Goal: Information Seeking & Learning: Learn about a topic

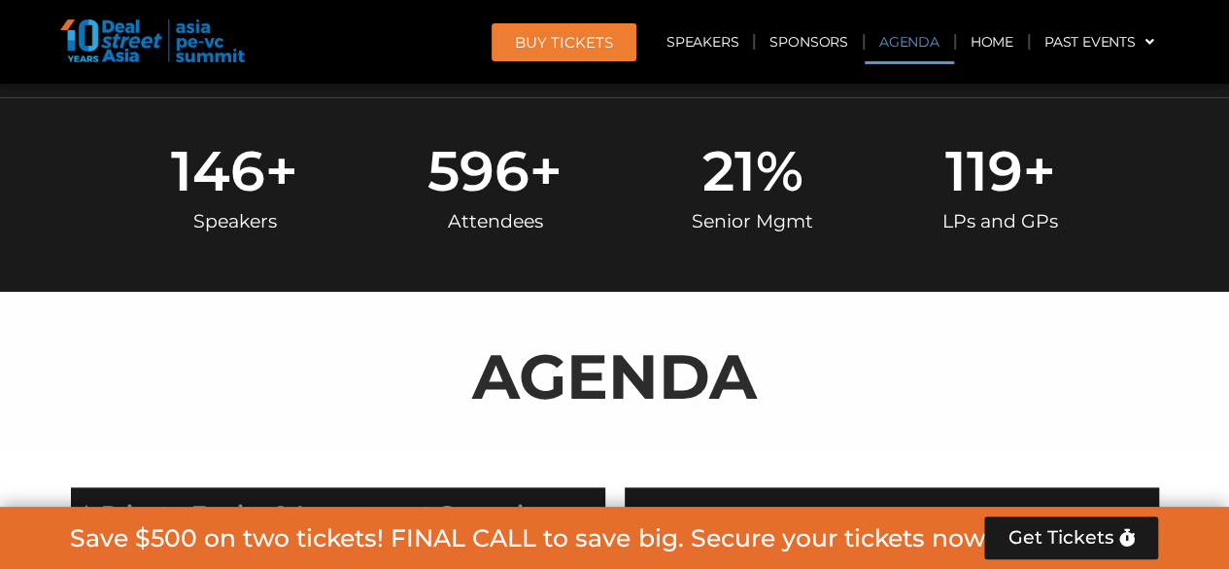
scroll to position [1017, 0]
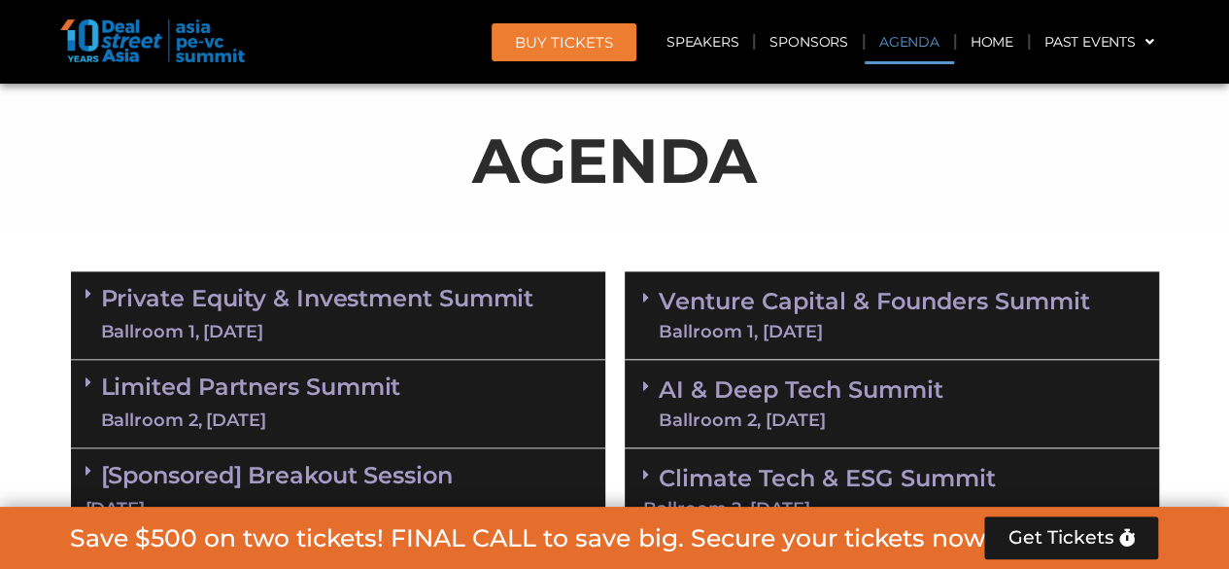
click at [210, 295] on link "Private Equity & Investment Summit Ballroom 1, 10 Sept" at bounding box center [317, 315] width 433 height 58
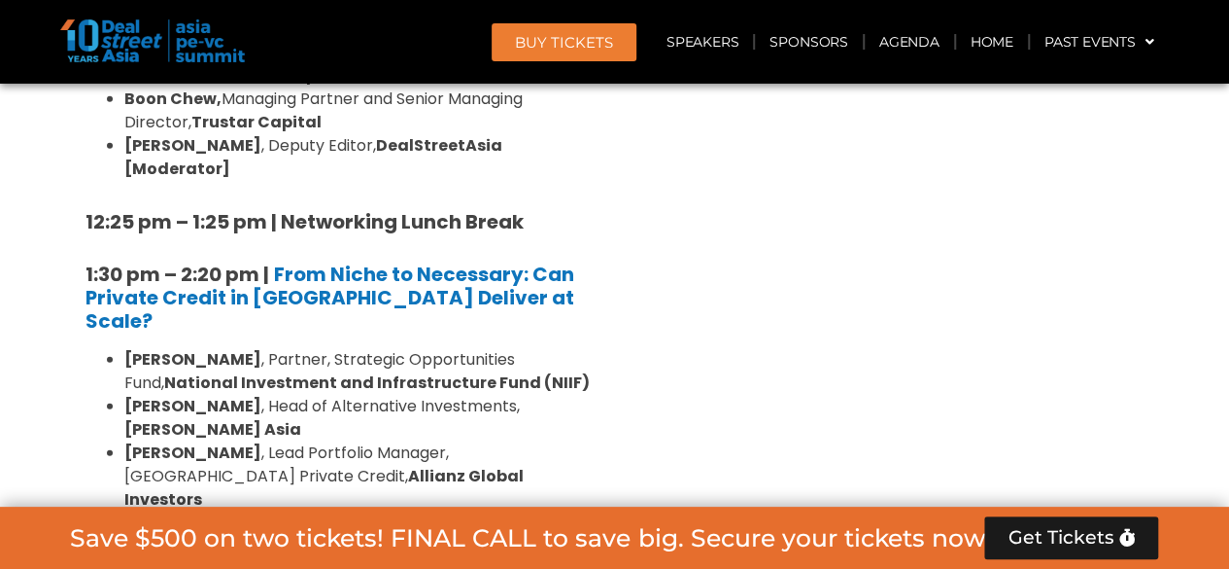
scroll to position [2474, 0]
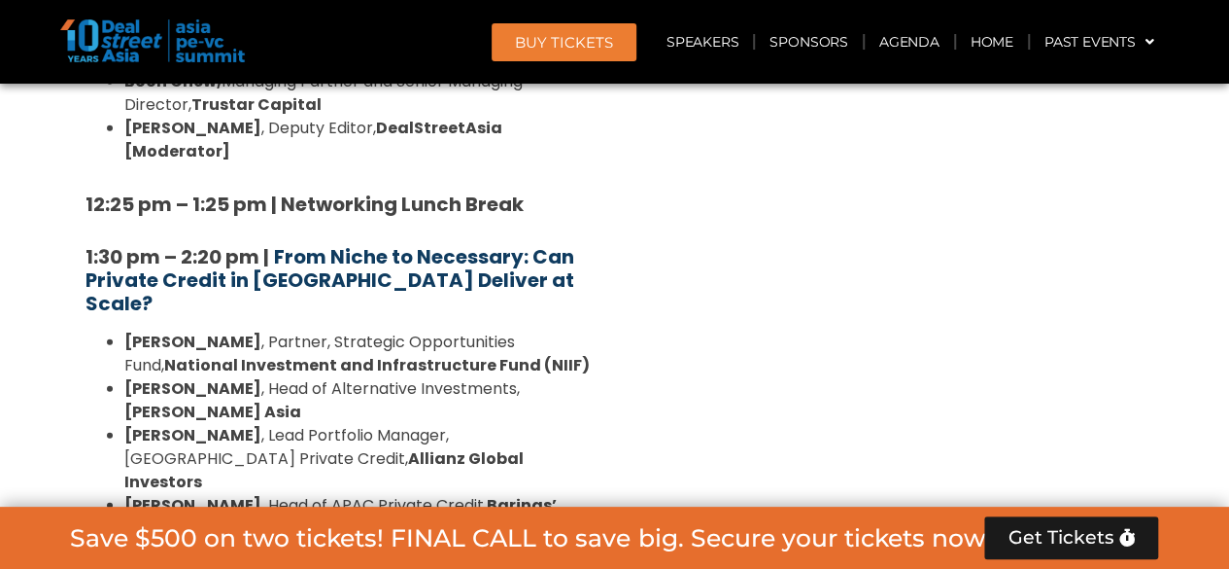
click at [323, 243] on strong "From Niche to Necessary: Can Private Credit in [GEOGRAPHIC_DATA] Deliver at Sca…" at bounding box center [330, 280] width 489 height 74
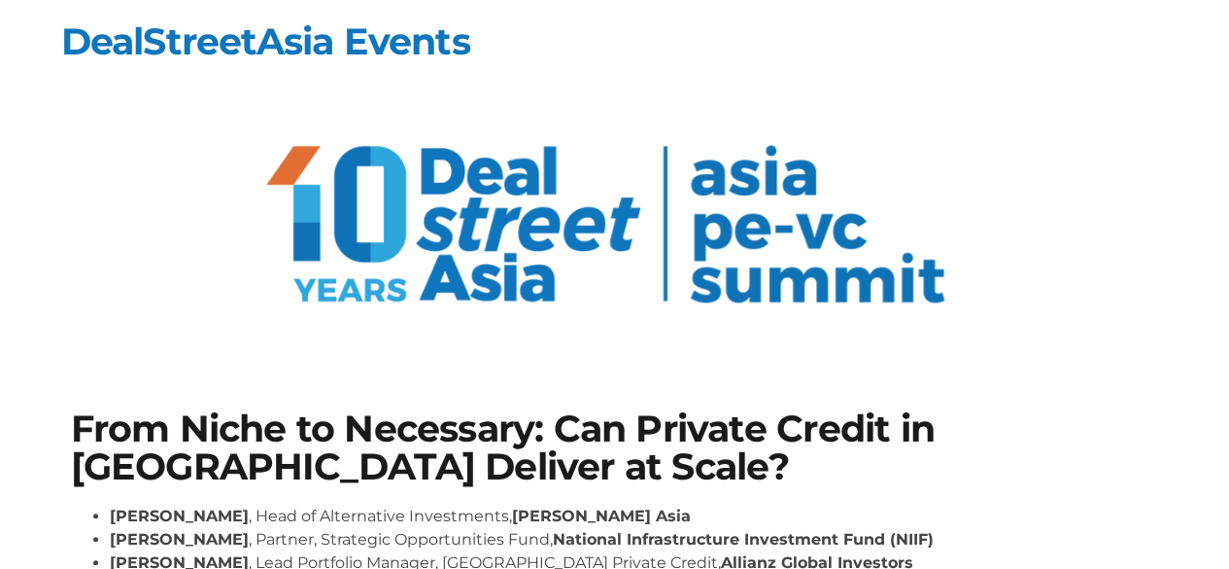
scroll to position [292, 0]
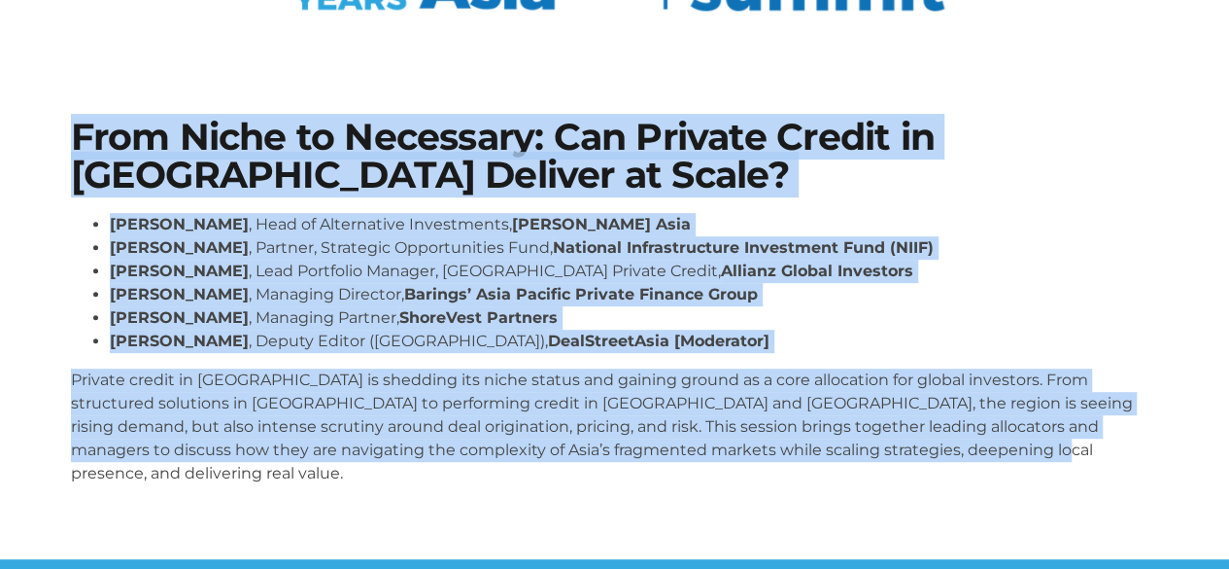
drag, startPoint x: 63, startPoint y: 132, endPoint x: 1048, endPoint y: 454, distance: 1035.7
click at [1048, 454] on div "From Niche to Necessary: Can Private Credit in Asia Deliver at Scale? Johnny Ad…" at bounding box center [615, 309] width 1108 height 401
copy div "From Niche to Necessary: Can Private Credit in Asia Deliver at Scale? Johnny Ad…"
click at [199, 478] on div "From Niche to Necessary: Can Private Credit in Asia Deliver at Scale? Johnny Ad…" at bounding box center [615, 309] width 1108 height 401
drag, startPoint x: 74, startPoint y: 138, endPoint x: 1106, endPoint y: 451, distance: 1078.5
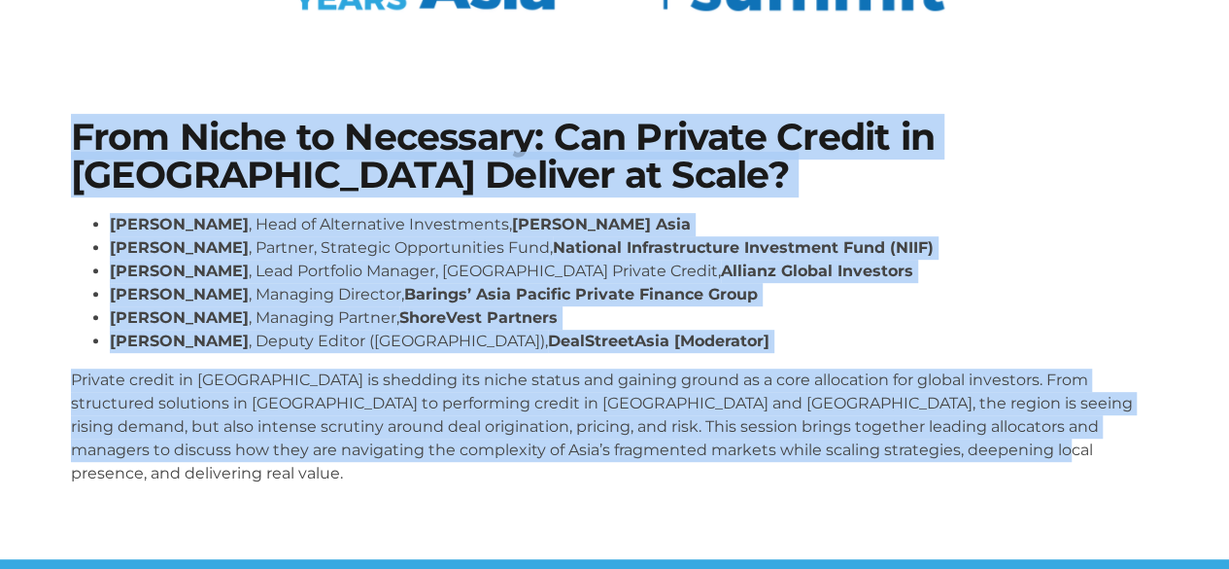
click at [1106, 451] on section "From Niche to Necessary: Can Private Credit in Asia Deliver at Scale? Johnny Ad…" at bounding box center [614, 309] width 1229 height 499
copy div "From Niche to Necessary: Can Private Credit in Asia Deliver at Scale? Johnny Ad…"
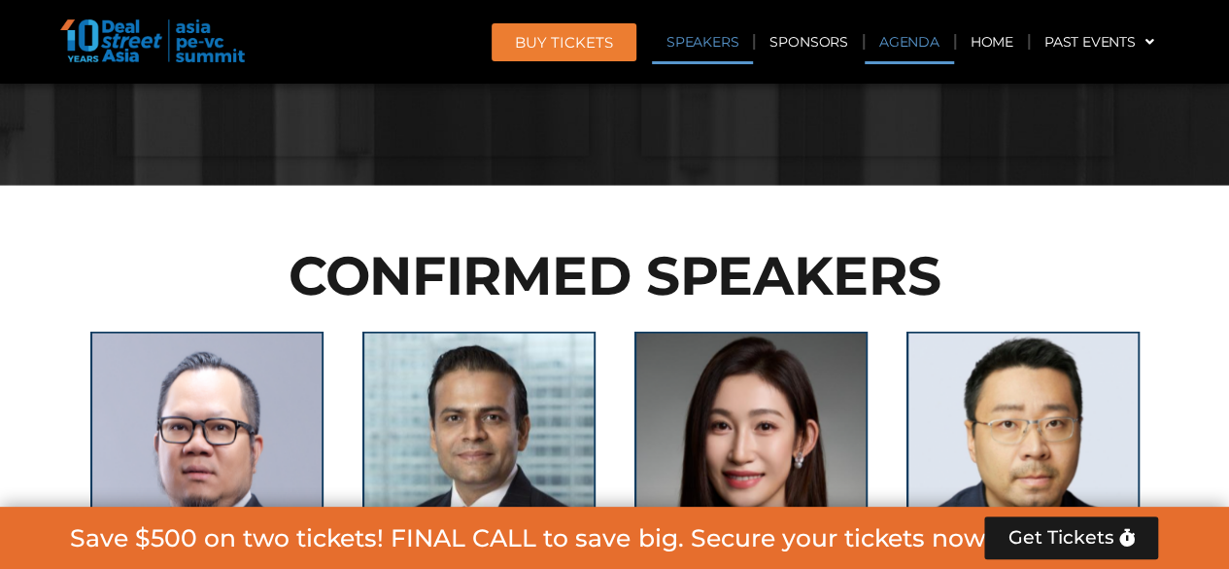
click at [904, 53] on link "Agenda" at bounding box center [909, 41] width 89 height 45
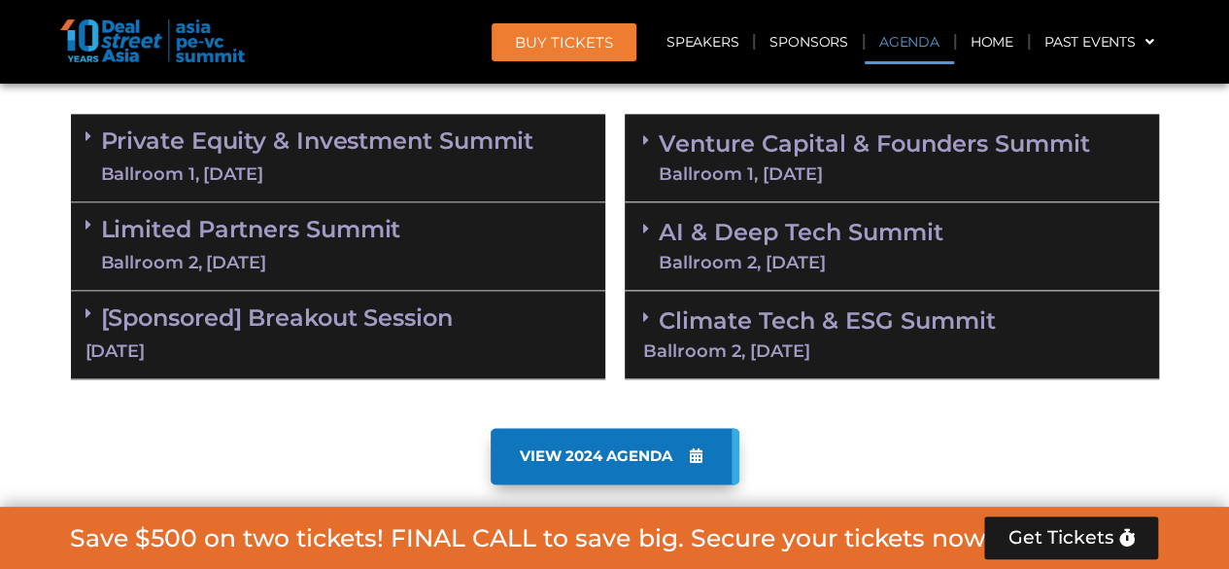
scroll to position [1156, 0]
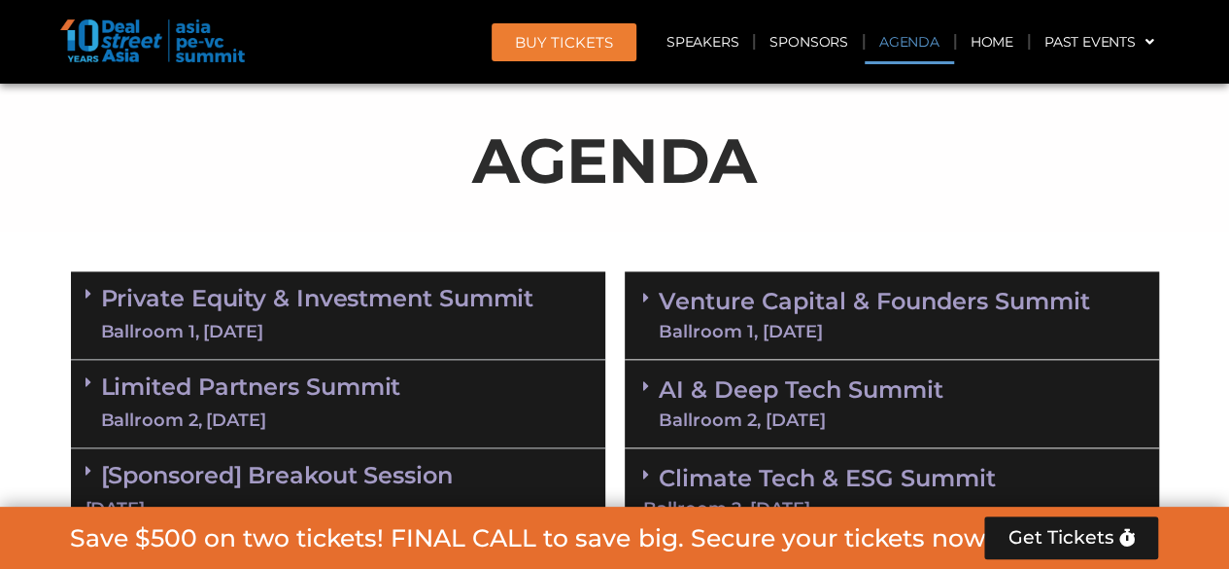
drag, startPoint x: 226, startPoint y: 302, endPoint x: 299, endPoint y: 298, distance: 73.0
click at [226, 301] on link "Private Equity & Investment Summit Ballroom 1, 10 Sept" at bounding box center [317, 315] width 433 height 58
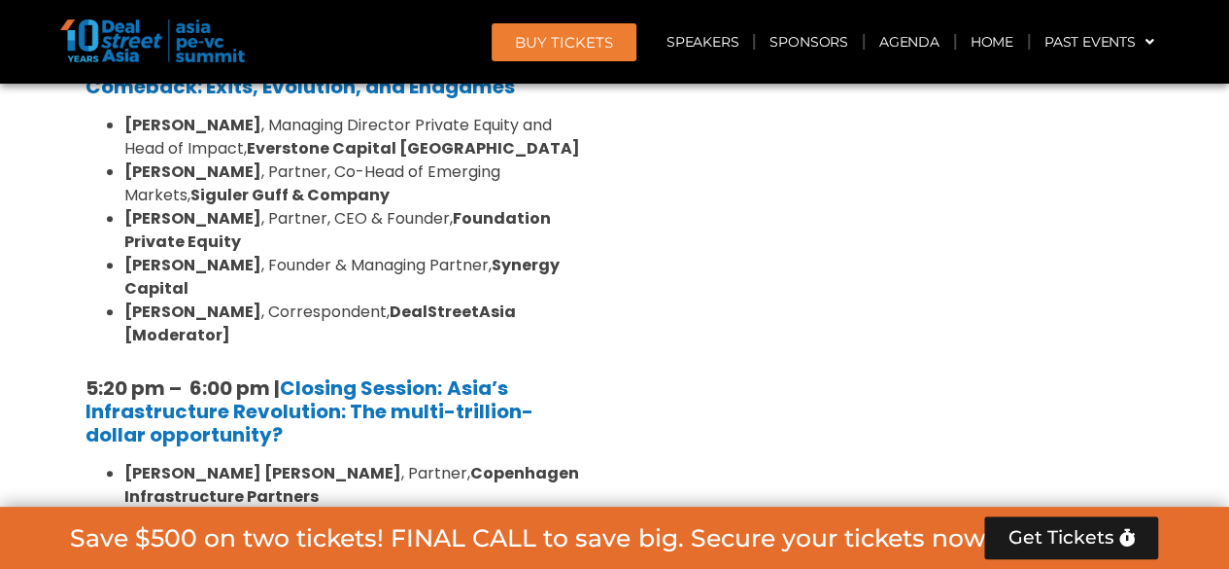
scroll to position [3975, 0]
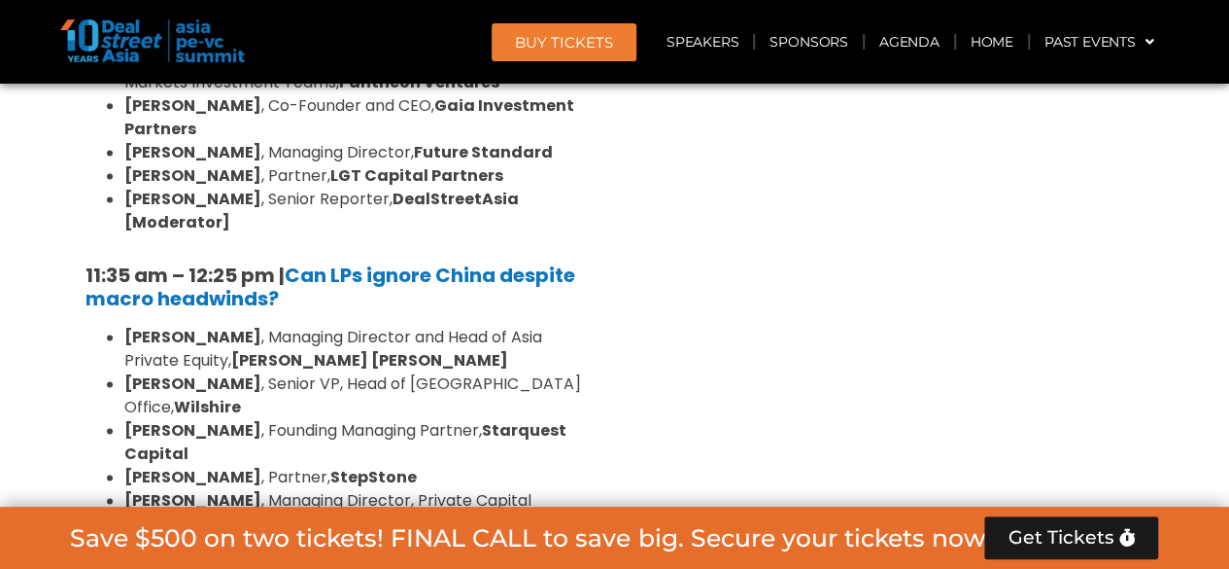
scroll to position [4947, 0]
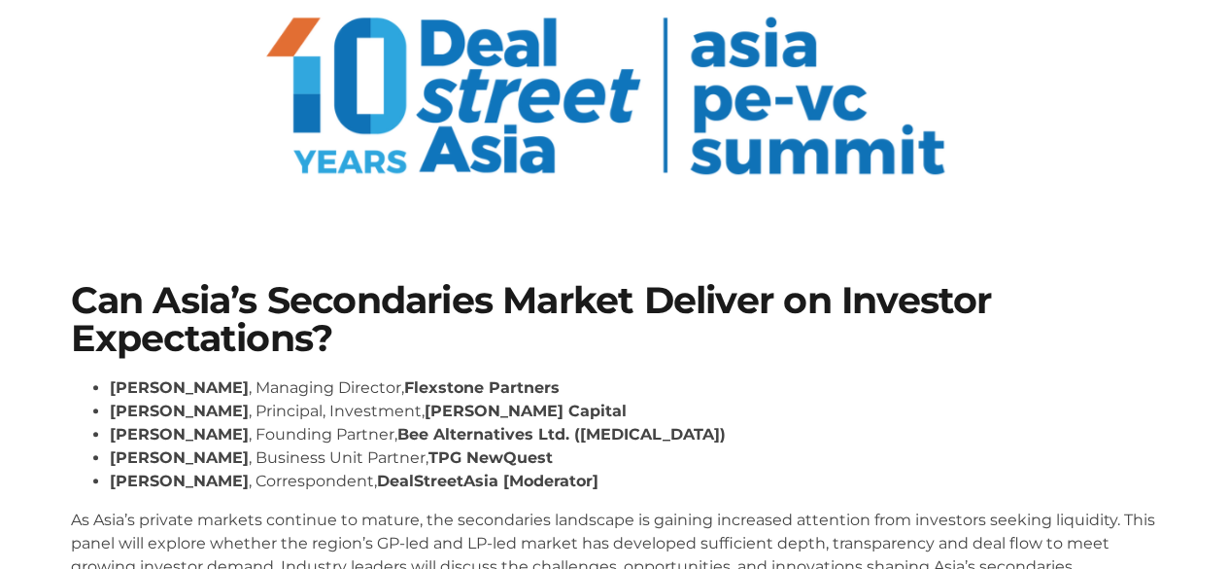
scroll to position [194, 0]
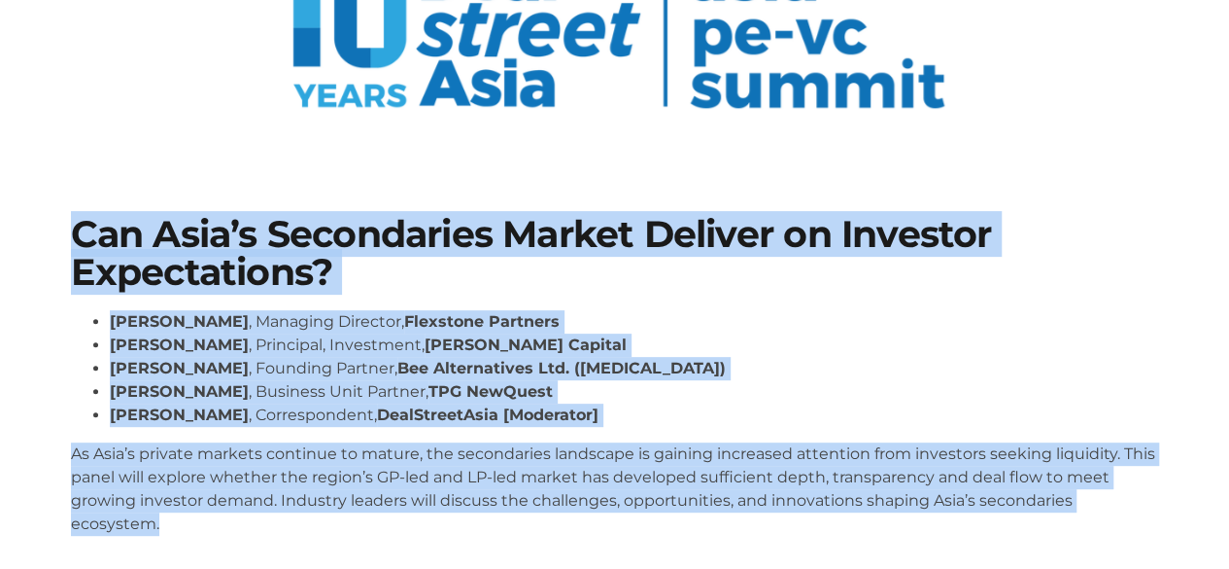
drag, startPoint x: 57, startPoint y: 232, endPoint x: 301, endPoint y: 549, distance: 399.8
click at [301, 549] on section "Can Asia’s Secondaries Market Deliver on Investor Expectations? Lay Hong Lee , …" at bounding box center [614, 383] width 1229 height 452
copy div "Can Asia’s Secondaries Market Deliver on Investor Expectations? Lay Hong Lee , …"
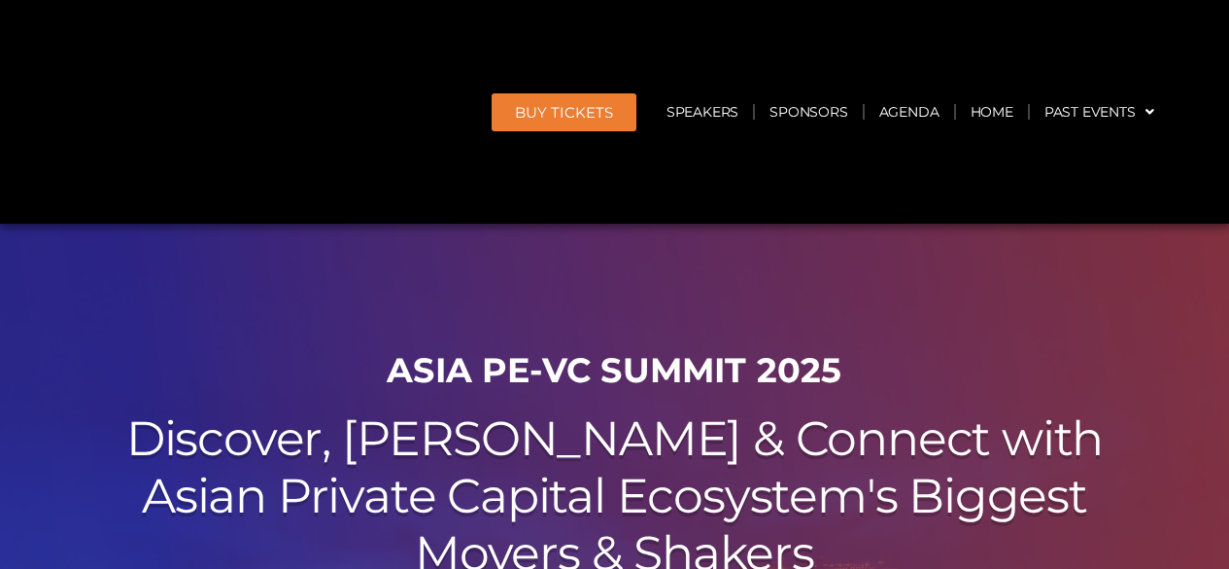
scroll to position [4947, 0]
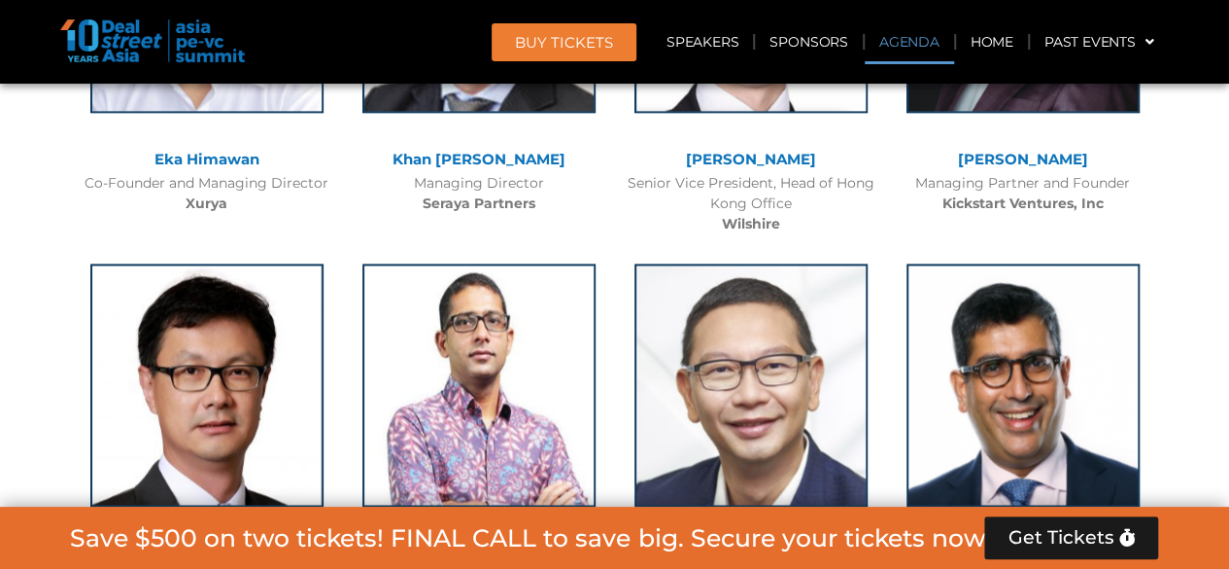
click at [904, 44] on link "Agenda" at bounding box center [909, 41] width 89 height 45
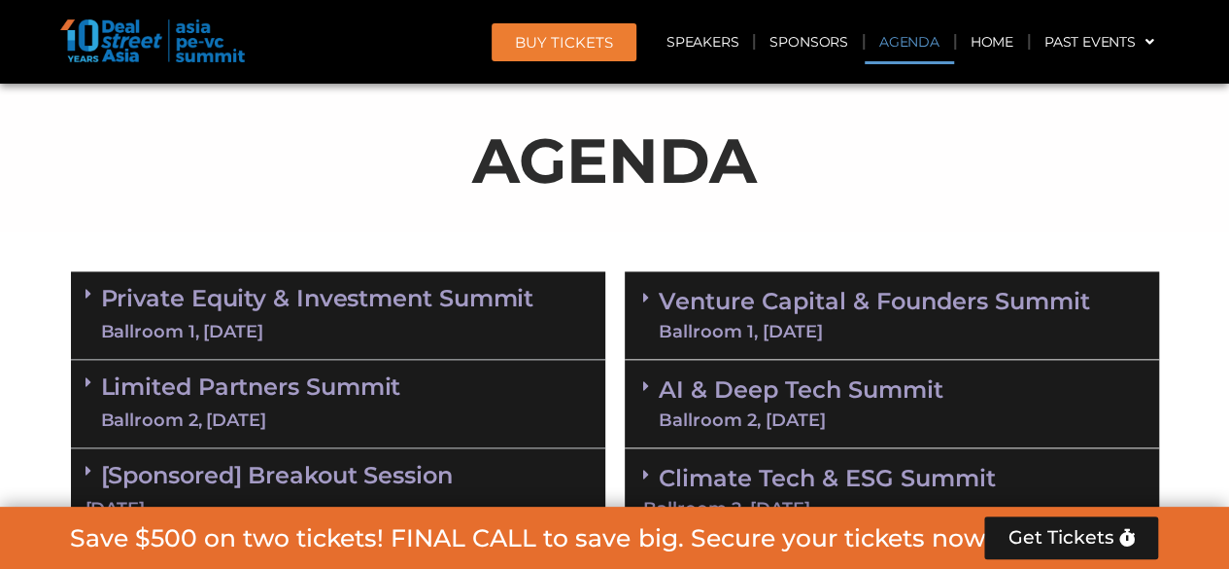
scroll to position [1254, 0]
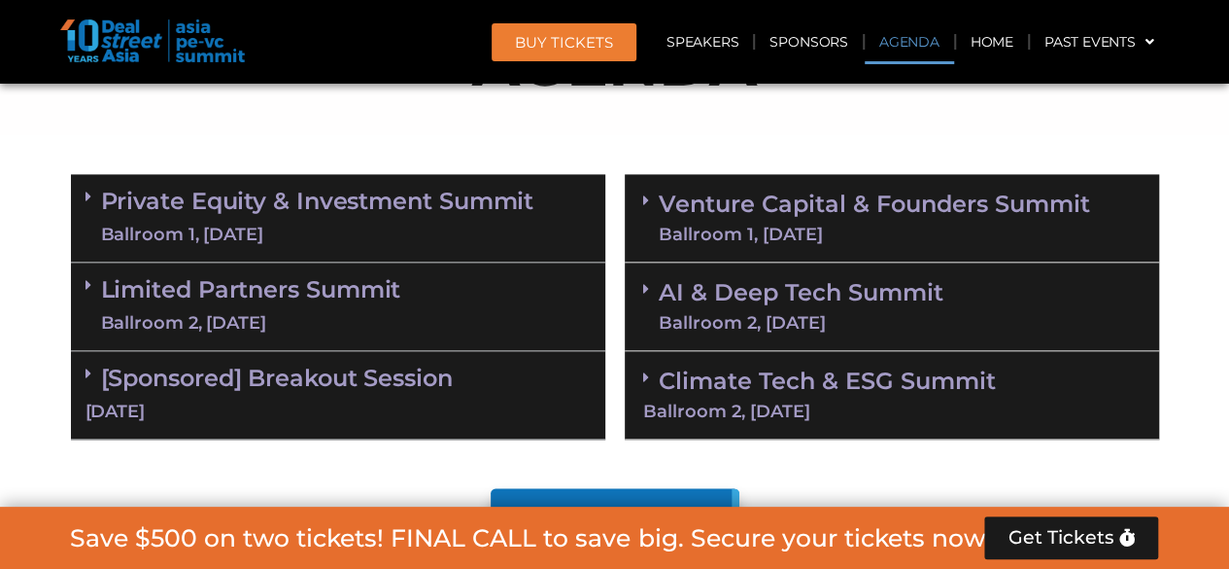
click at [175, 290] on link "Limited Partners Summit Ballroom 2, 10 Sept" at bounding box center [251, 306] width 300 height 58
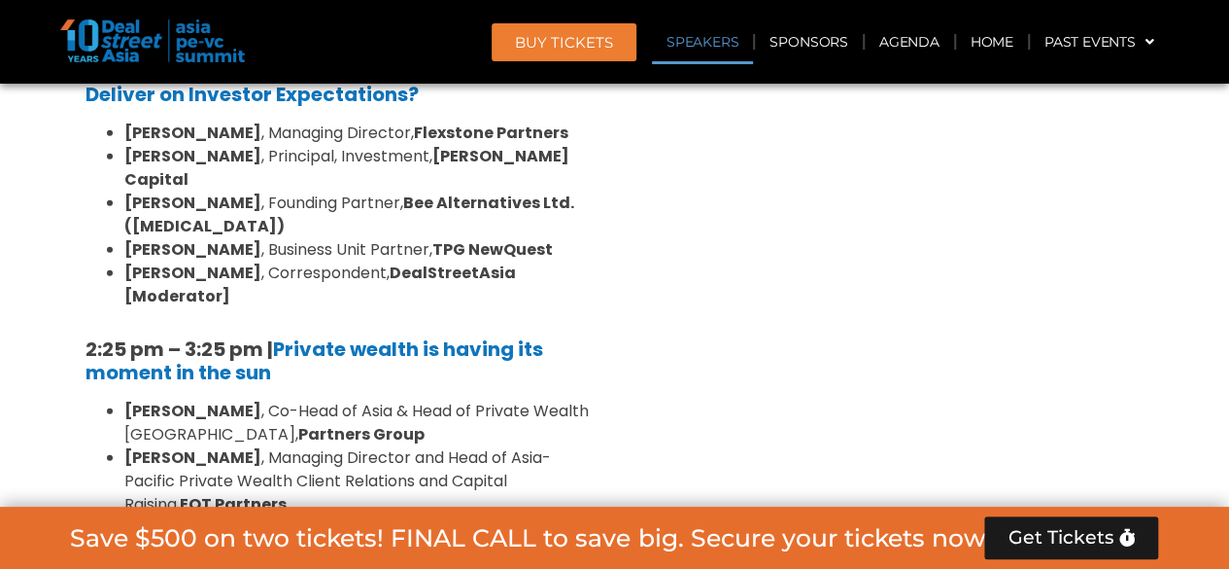
scroll to position [2420, 0]
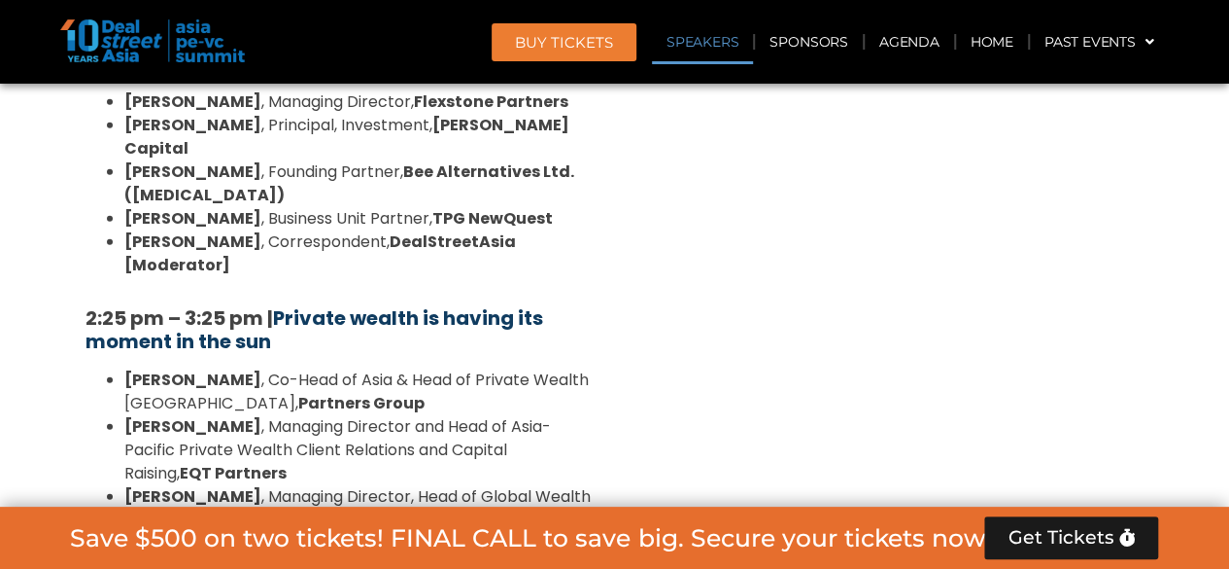
click at [352, 304] on b "Private wealth is having its moment in the sun" at bounding box center [315, 329] width 458 height 51
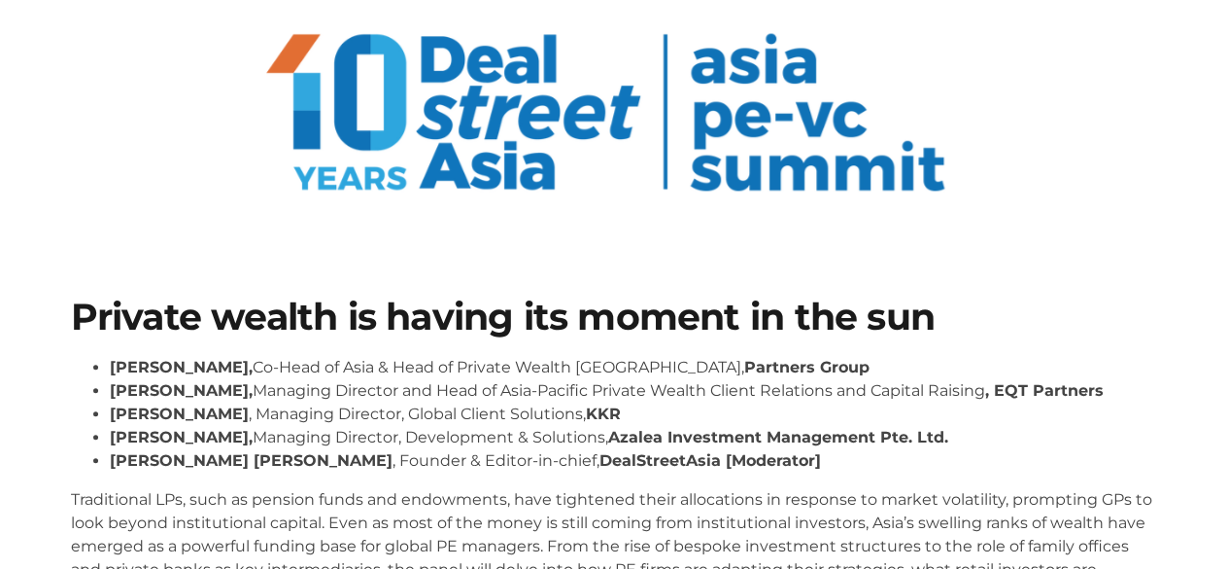
scroll to position [194, 0]
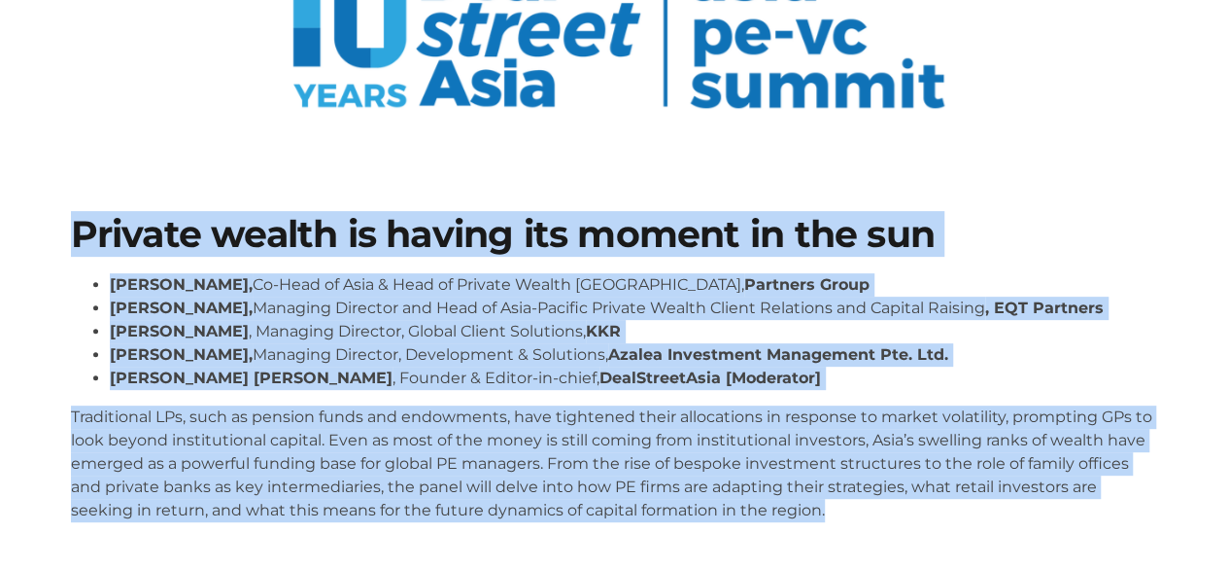
drag, startPoint x: 61, startPoint y: 234, endPoint x: 990, endPoint y: 511, distance: 969.5
click at [990, 511] on div "Private wealth is having its moment in the sun [PERSON_NAME], Co-Head of Asia &…" at bounding box center [615, 376] width 1108 height 340
copy div "Loremip dolors am consec adi elitse do eiu tem Incid Utla, Et-Dolo ma Aliq & En…"
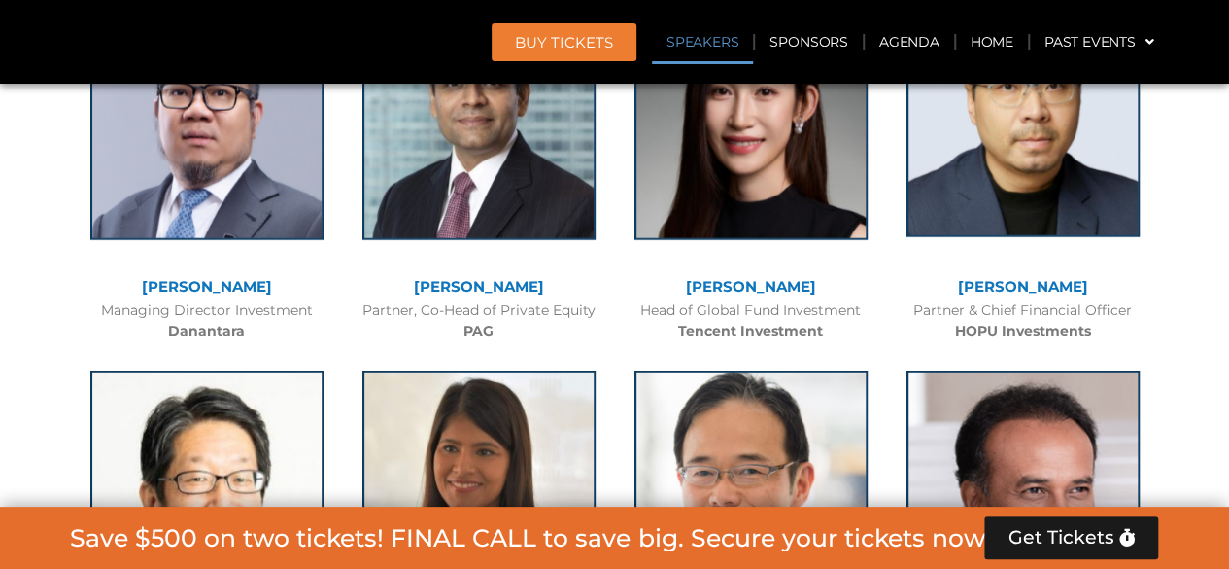
click at [920, 111] on img at bounding box center [1023, 115] width 233 height 243
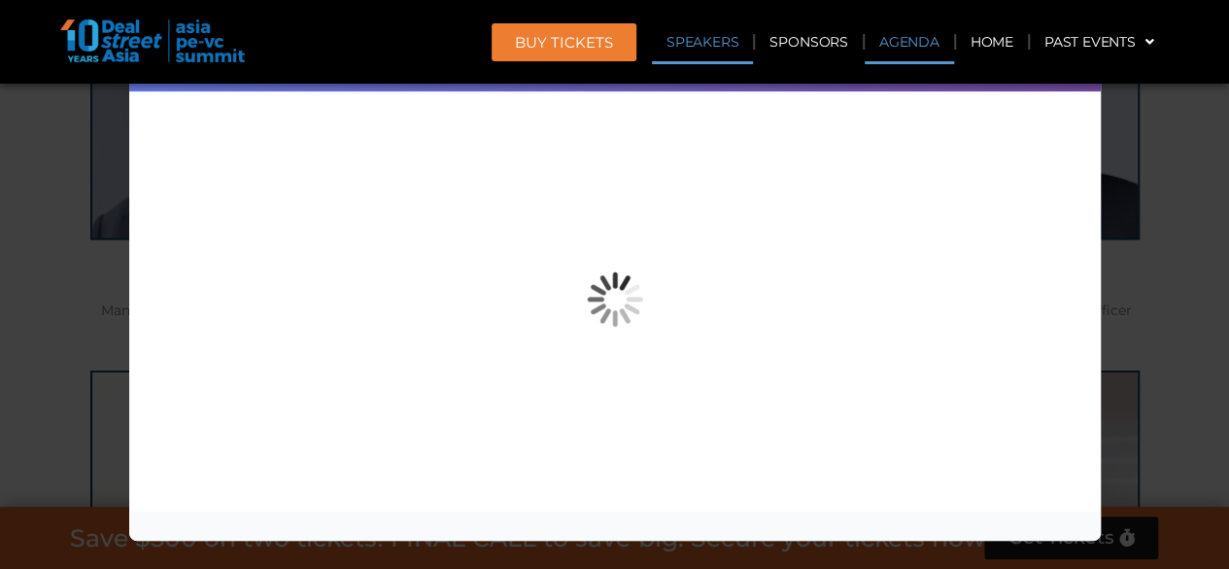
click at [912, 50] on link "Agenda" at bounding box center [909, 41] width 89 height 45
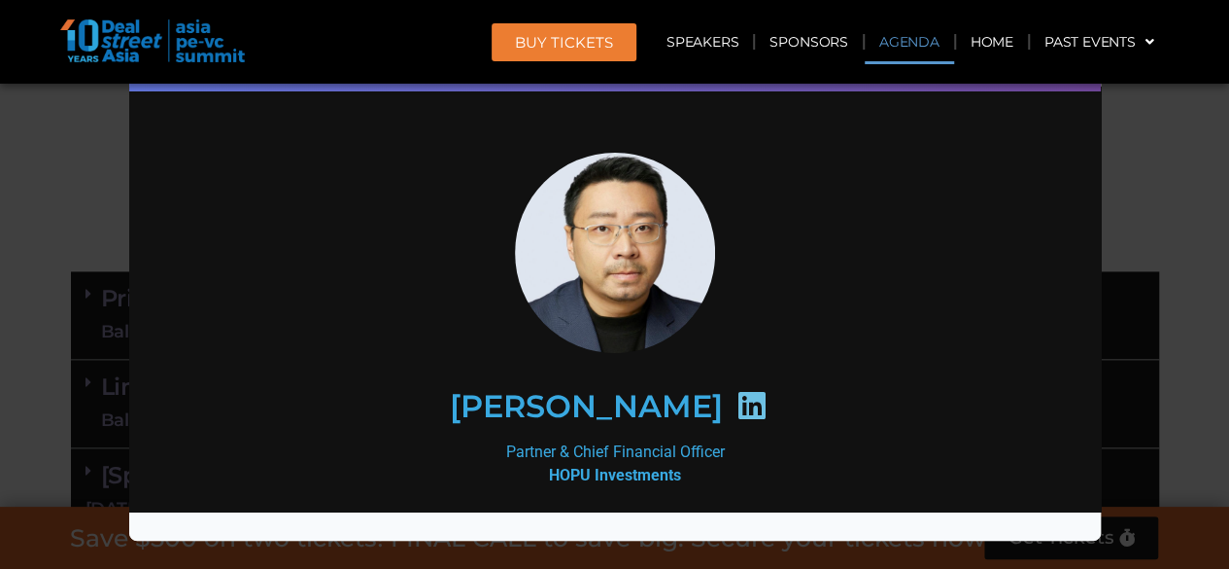
click at [915, 46] on link "Agenda" at bounding box center [909, 41] width 89 height 45
click at [72, 124] on div "Speaker Profile ×" at bounding box center [614, 284] width 1229 height 569
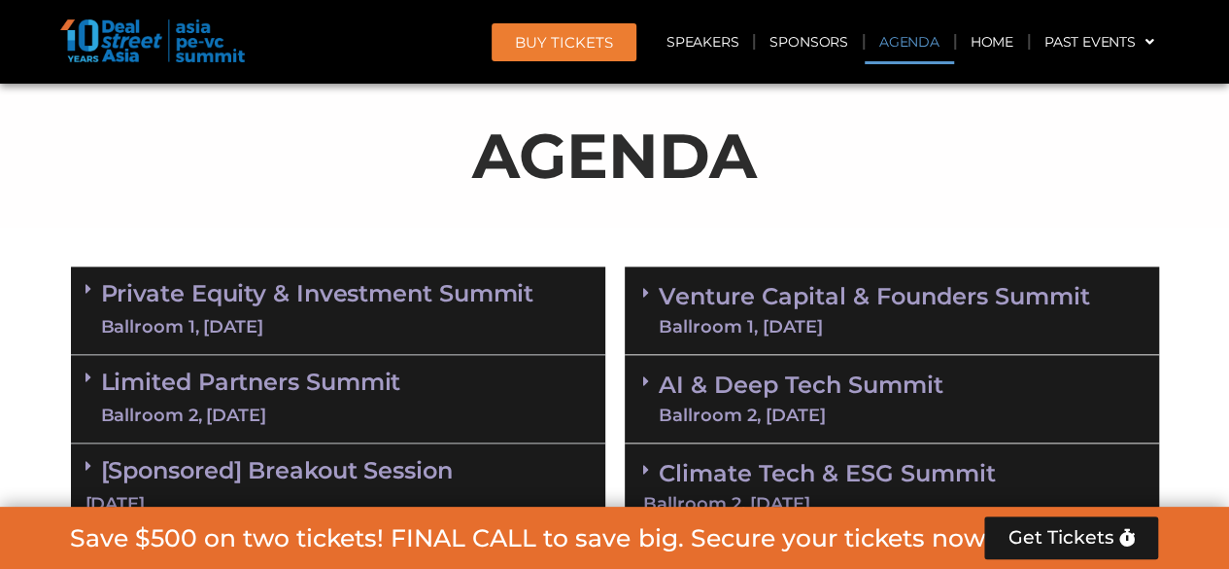
scroll to position [1156, 0]
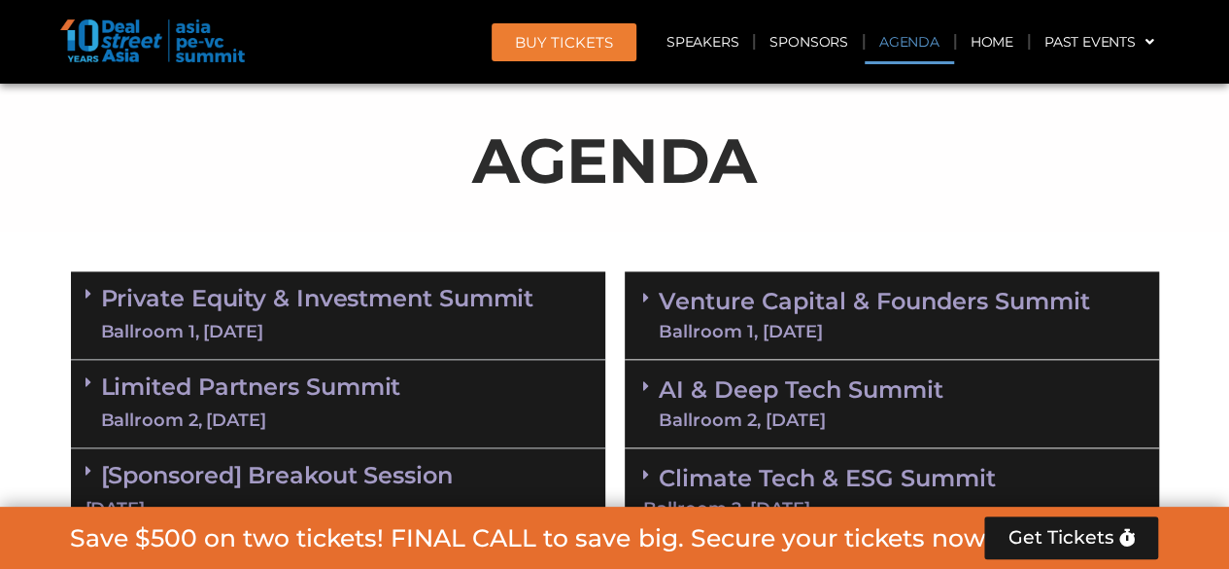
drag, startPoint x: 301, startPoint y: 376, endPoint x: 313, endPoint y: 376, distance: 11.7
click at [301, 376] on link "Limited Partners Summit Ballroom 2, 10 Sept" at bounding box center [251, 403] width 300 height 58
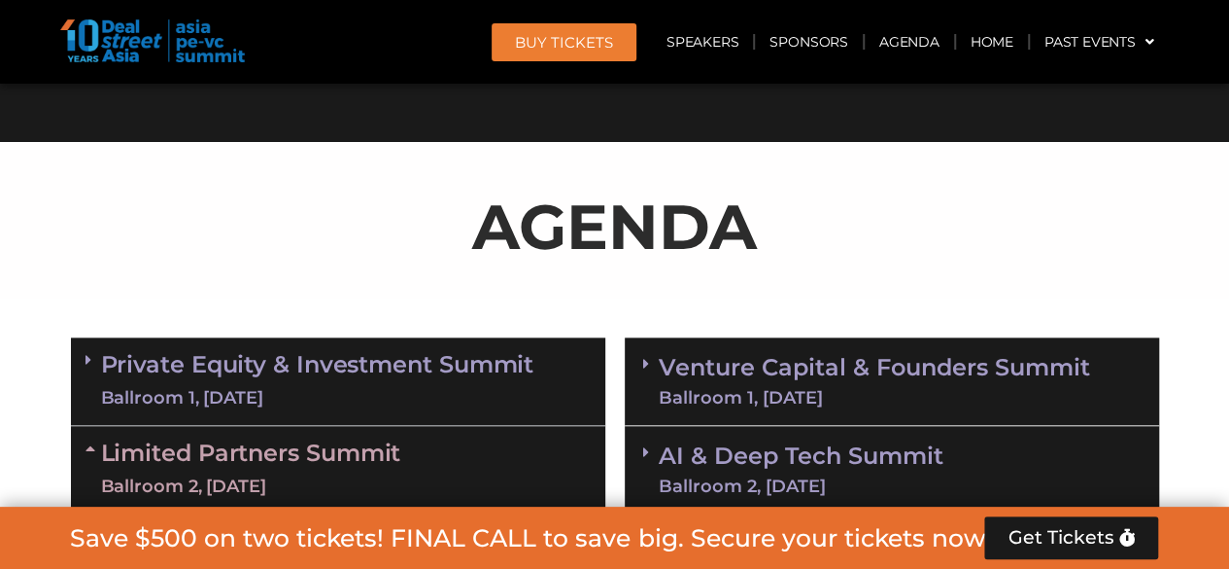
scroll to position [1017, 0]
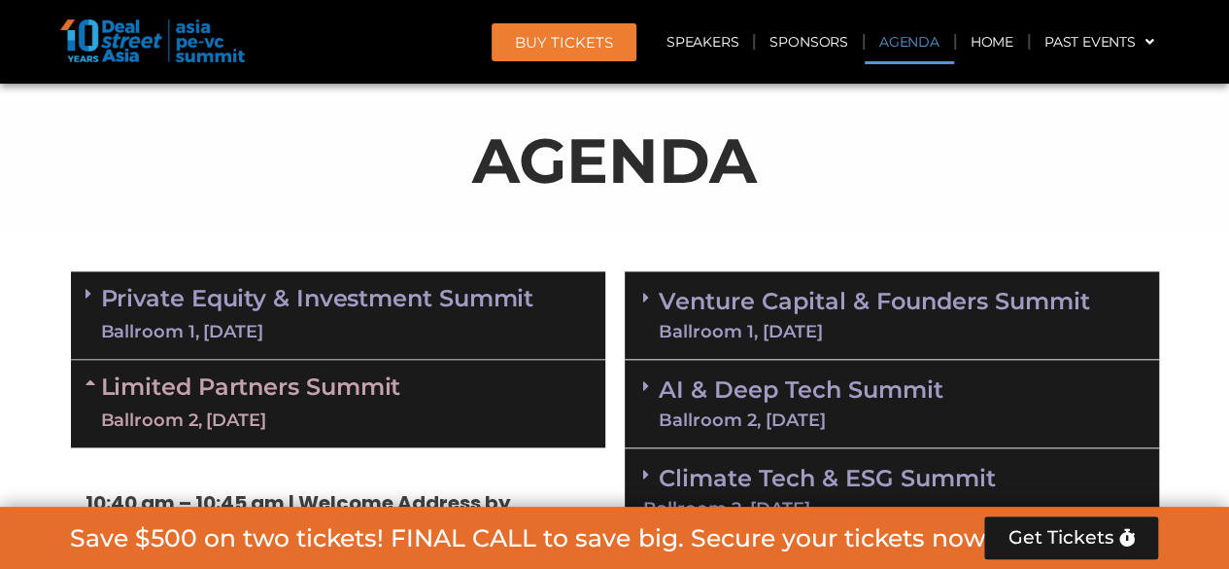
click at [861, 317] on link "Venture Capital & Founders​ Summit Ballroom 1, 11 Sept" at bounding box center [874, 315] width 431 height 51
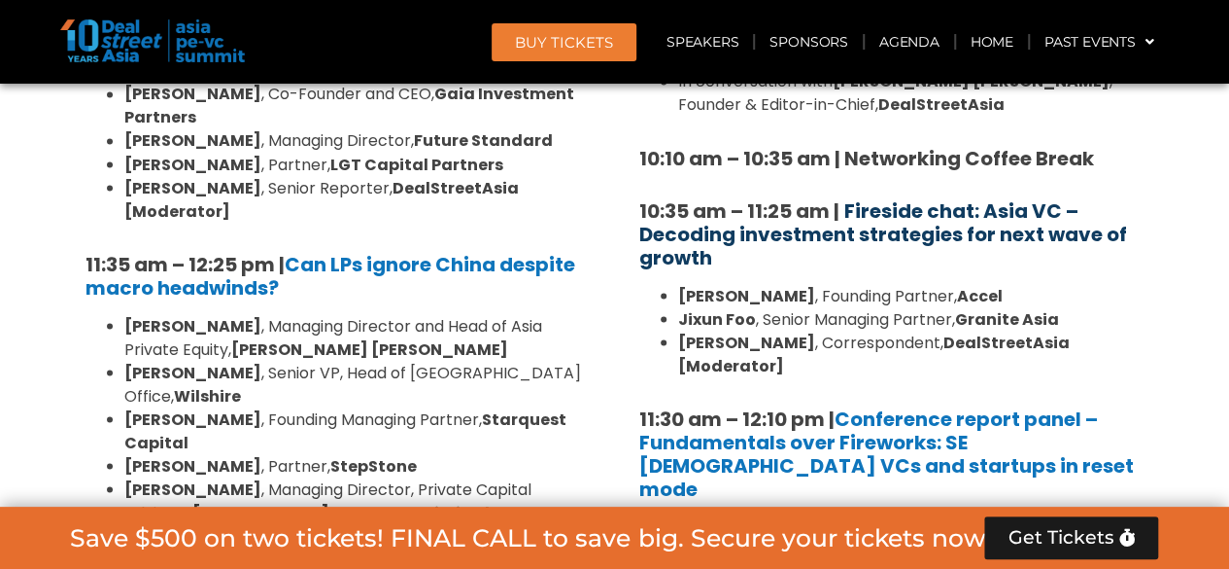
scroll to position [1697, 0]
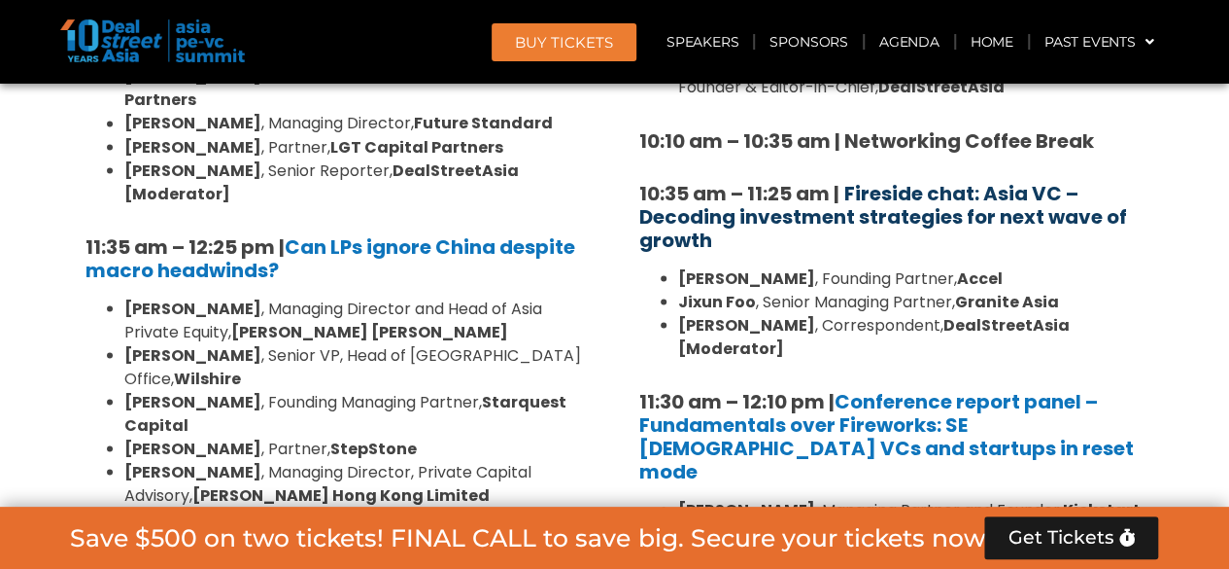
click at [983, 209] on b "Fireside chat: Asia VC – Decoding investment strategies for next wave of growth" at bounding box center [883, 216] width 488 height 74
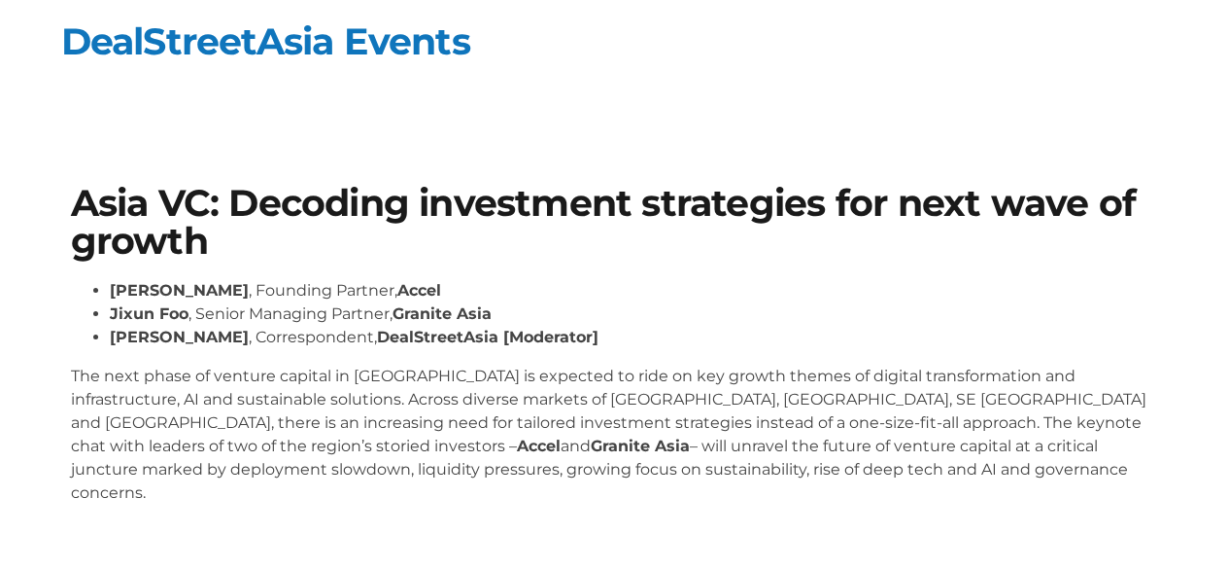
drag, startPoint x: 84, startPoint y: 217, endPoint x: 619, endPoint y: 487, distance: 599.8
click at [619, 487] on section "Asia VC: Decoding investment strategies for next wave of growth [PERSON_NAME] ,…" at bounding box center [614, 352] width 1229 height 452
copy div "Asia VC: Decoding investment strategies for next wave of growth [PERSON_NAME] ,…"
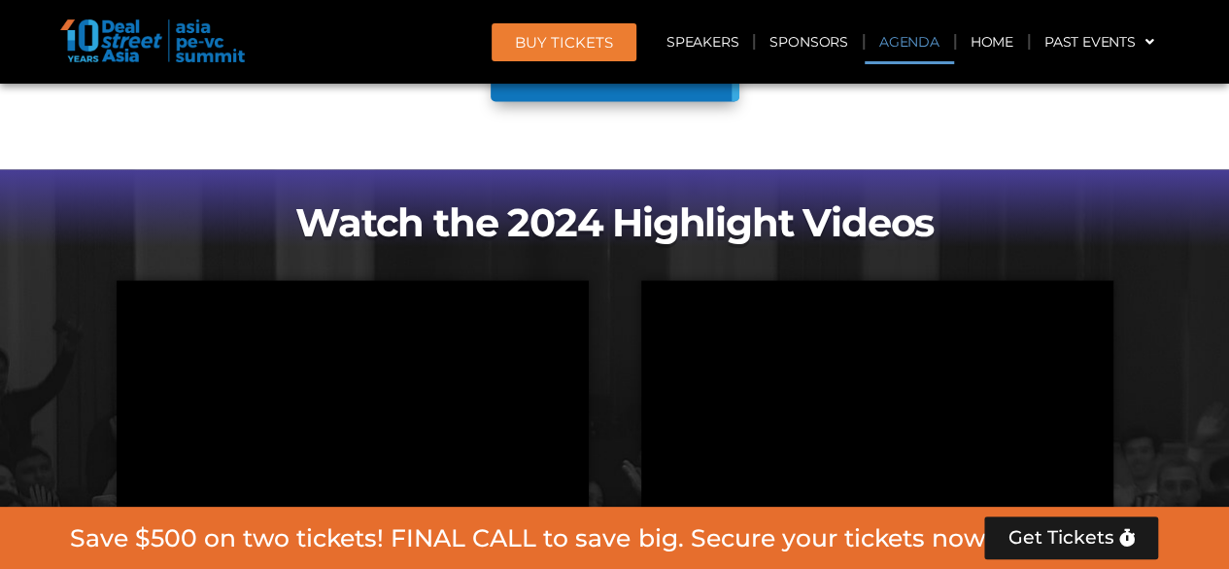
click at [910, 48] on link "Agenda" at bounding box center [909, 41] width 89 height 45
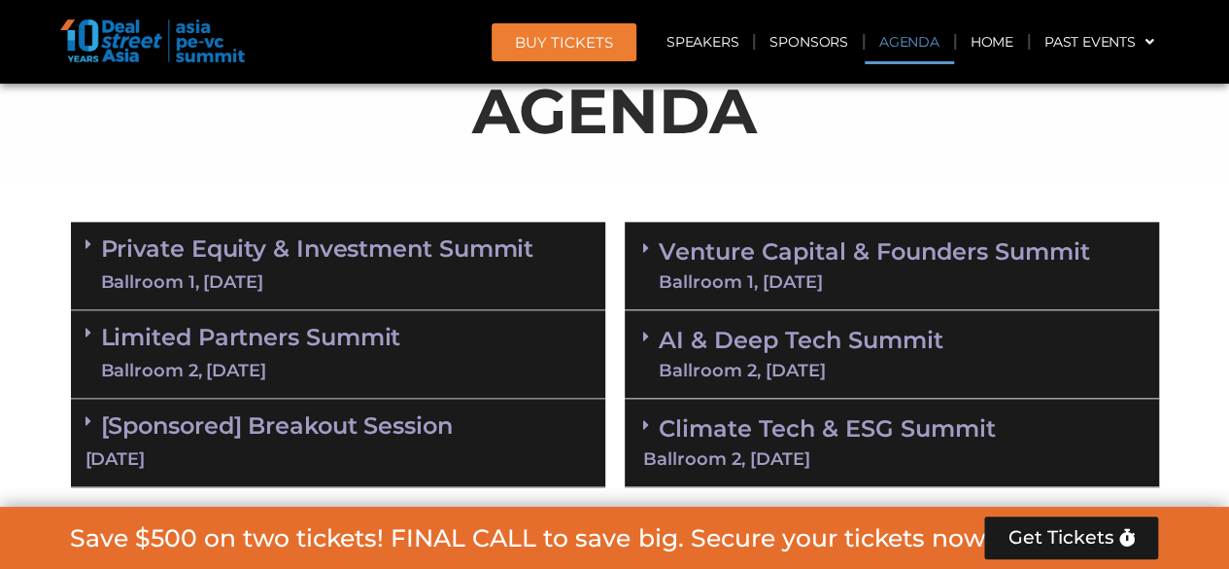
scroll to position [1156, 0]
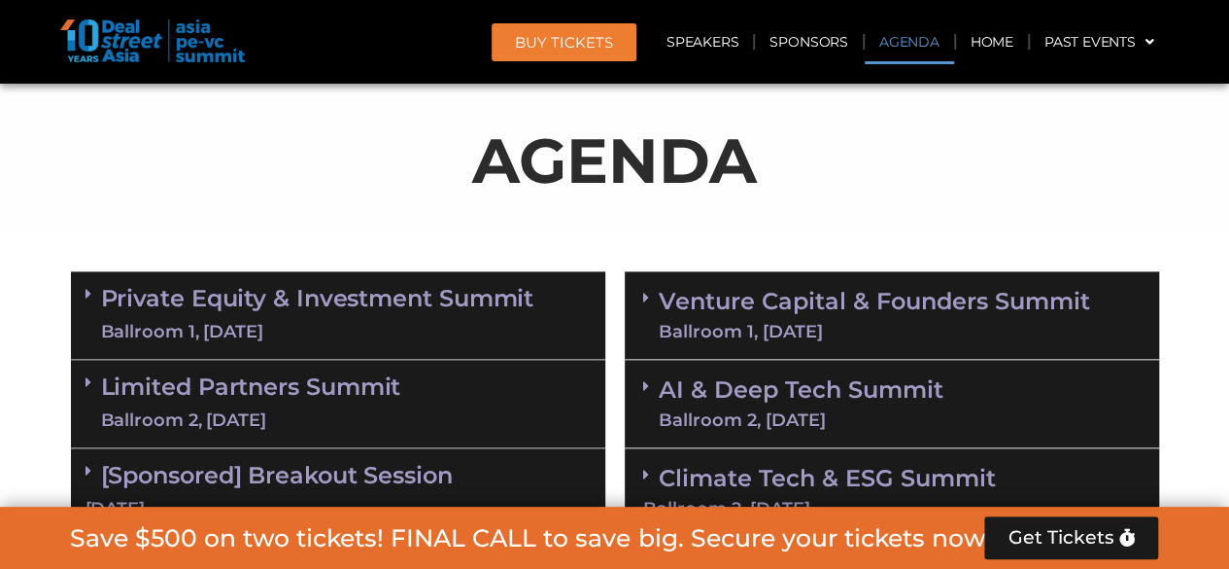
click at [772, 291] on link "Venture Capital & Founders​ Summit Ballroom 1, 11 Sept" at bounding box center [874, 315] width 431 height 51
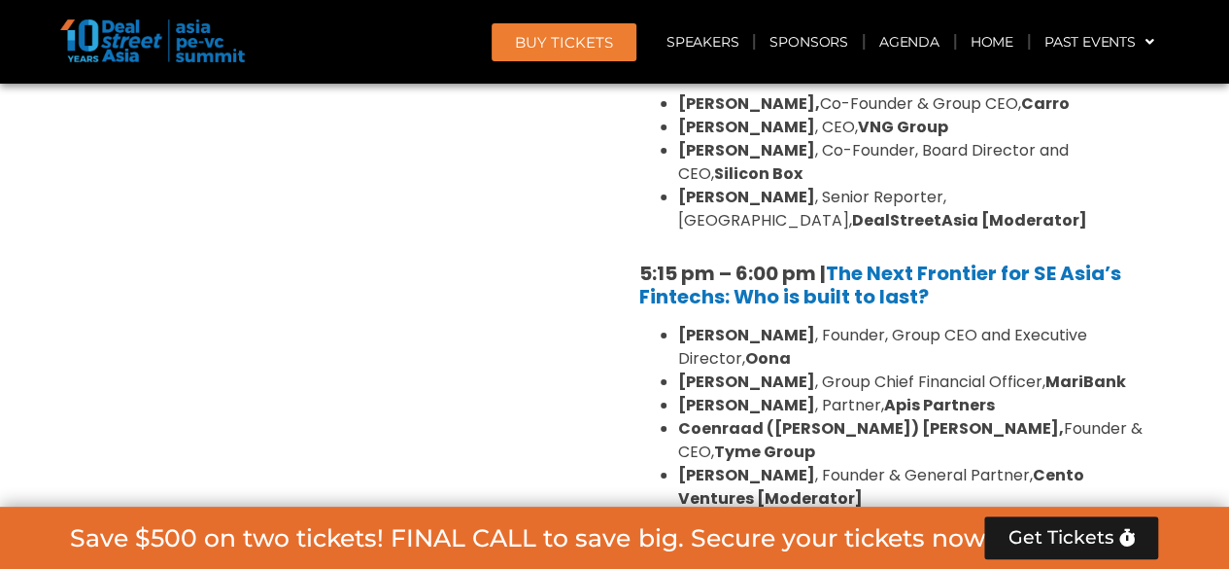
scroll to position [3738, 0]
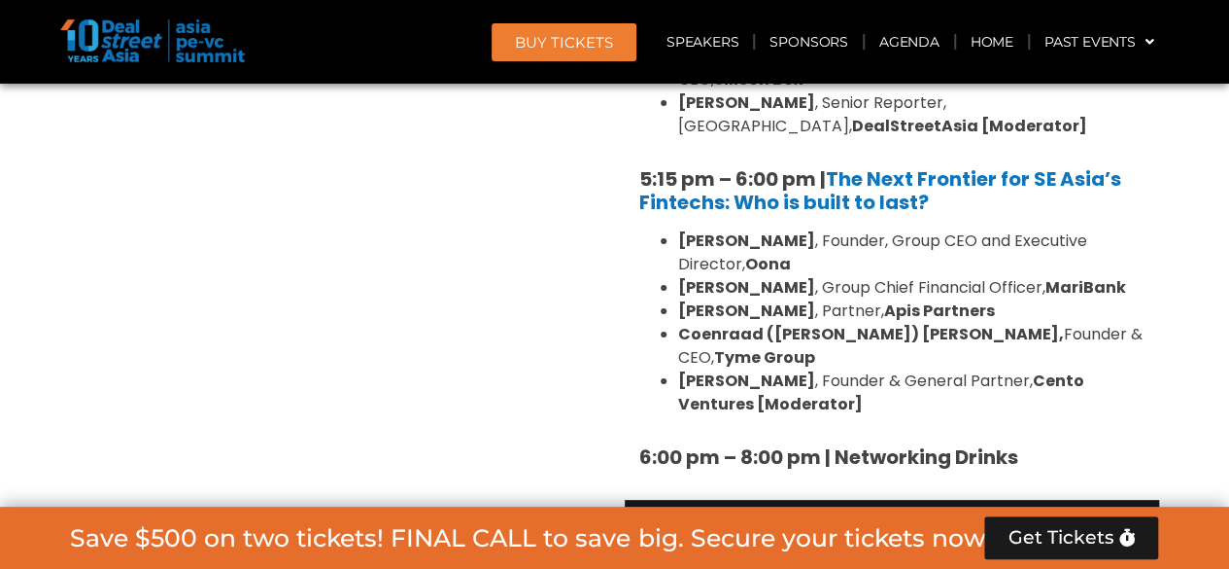
click at [790, 518] on link "AI & Deep Tech Summit Ballroom 2, 11 Sept" at bounding box center [801, 543] width 285 height 51
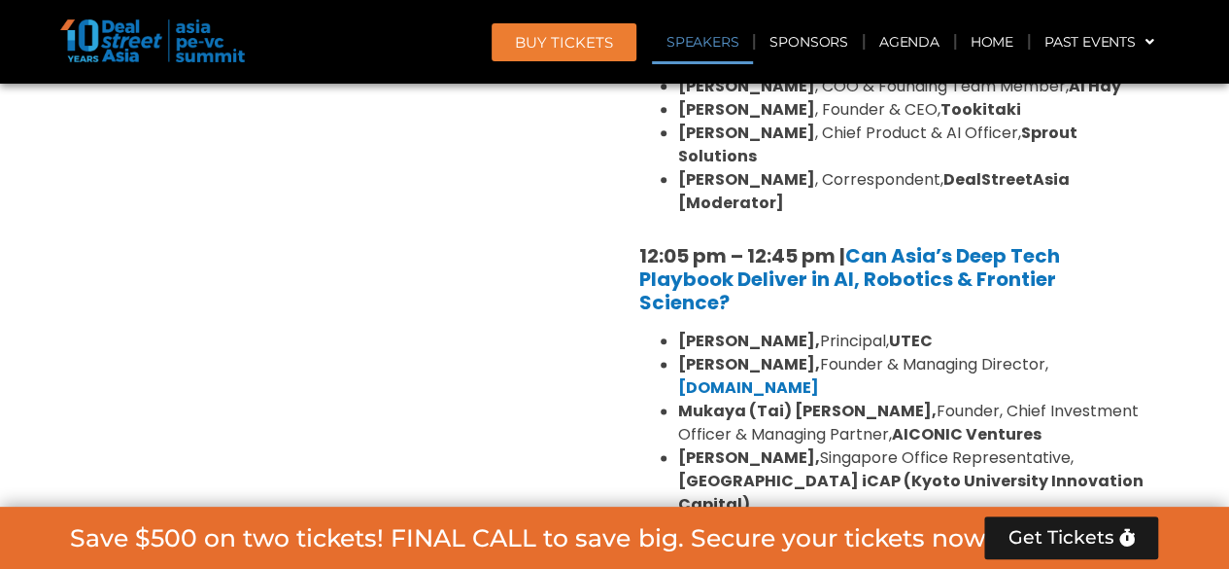
scroll to position [4904, 0]
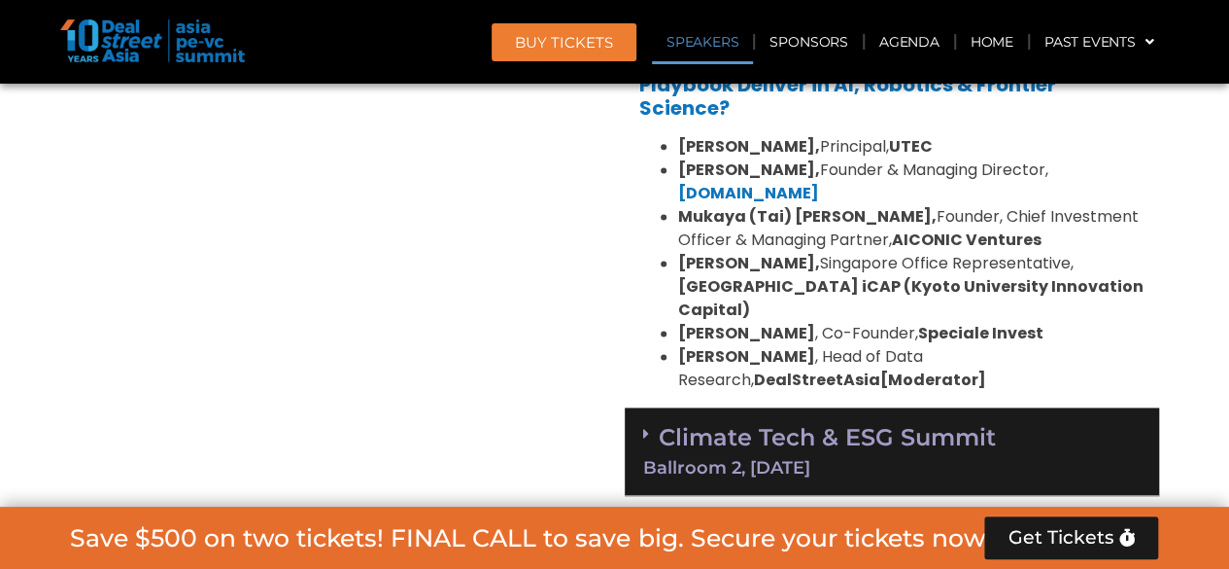
click at [762, 459] on div "Ballroom 2, 11 Sept" at bounding box center [892, 467] width 498 height 17
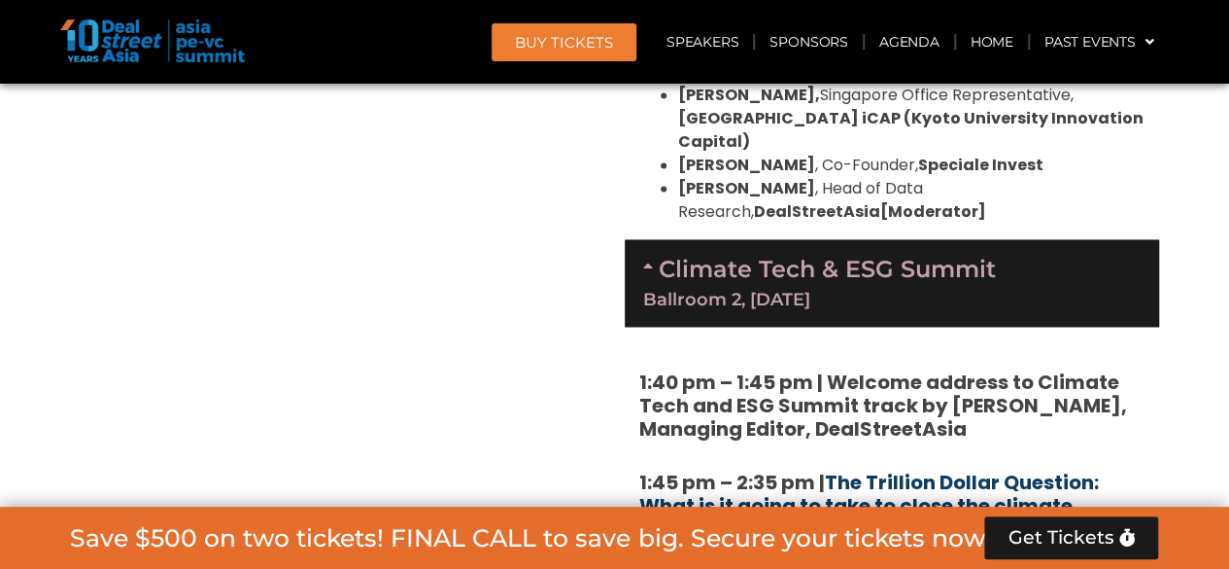
scroll to position [5195, 0]
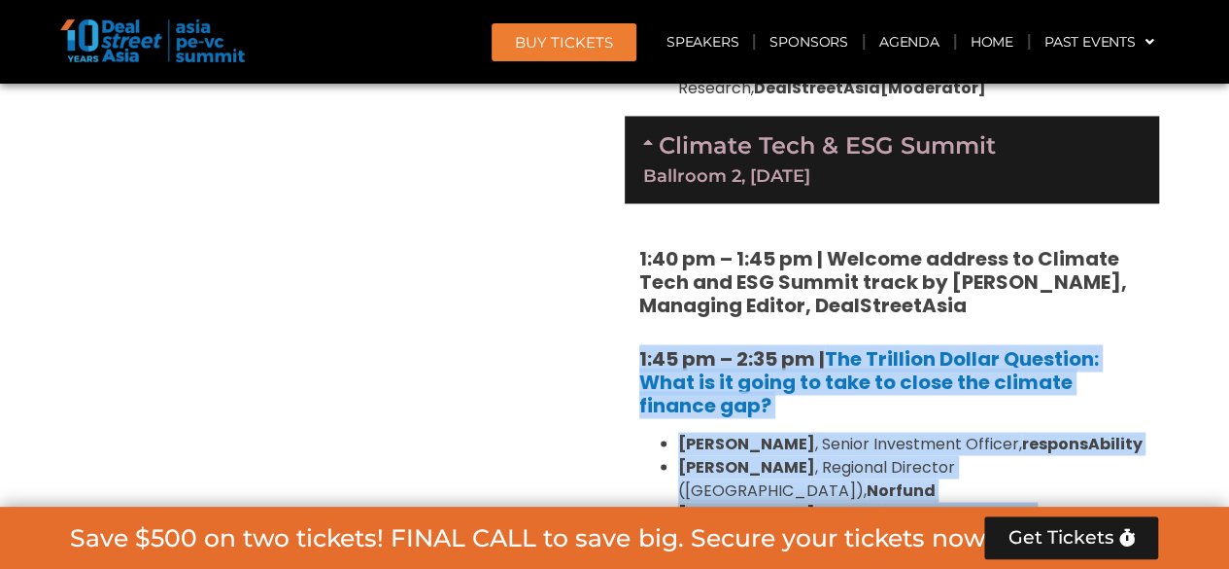
drag, startPoint x: 617, startPoint y: 155, endPoint x: 1026, endPoint y: 290, distance: 430.9
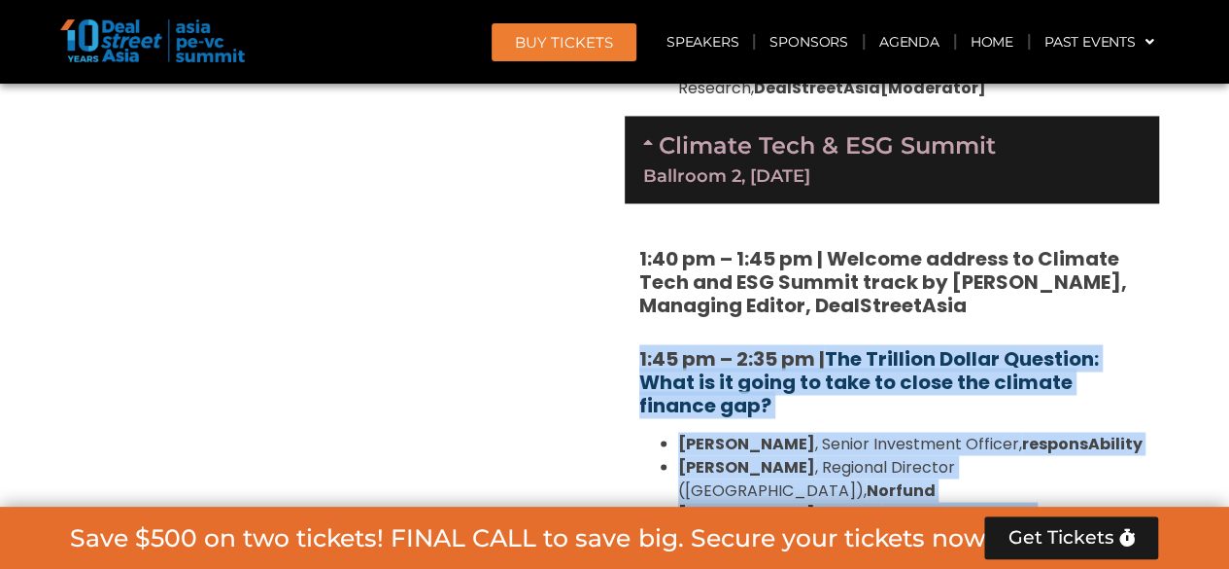
click at [895, 344] on link "The Trillion Dollar Question: What is it going to take to close the climate fin…" at bounding box center [869, 381] width 460 height 74
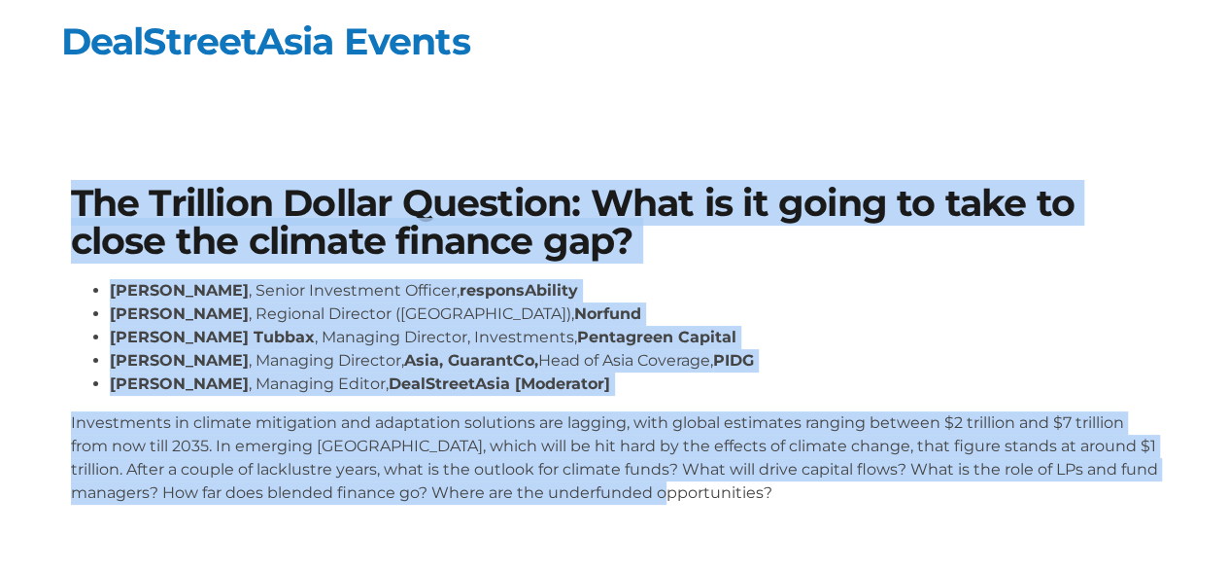
drag, startPoint x: 43, startPoint y: 203, endPoint x: 950, endPoint y: 522, distance: 962.0
click at [950, 522] on section "The Trillion Dollar Question: What is it going to take to close the climate fin…" at bounding box center [614, 352] width 1229 height 452
copy div "The Trillion Dollar Question: What is it going to take to close the climate fin…"
